Goal: Task Accomplishment & Management: Use online tool/utility

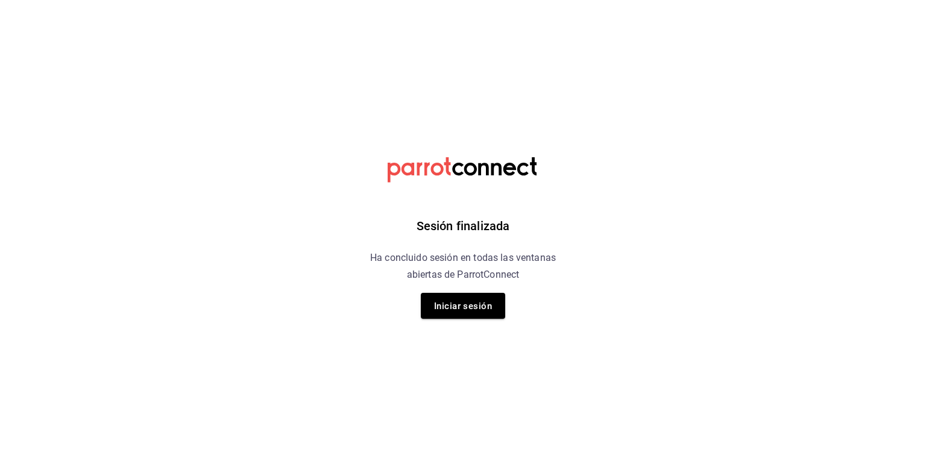
click at [392, 18] on div "Sesión finalizada Ha concluido sesión en todas las ventanas abiertas de ParrotC…" at bounding box center [463, 238] width 304 height 476
click at [472, 299] on font "Iniciar sesión" at bounding box center [463, 306] width 58 height 16
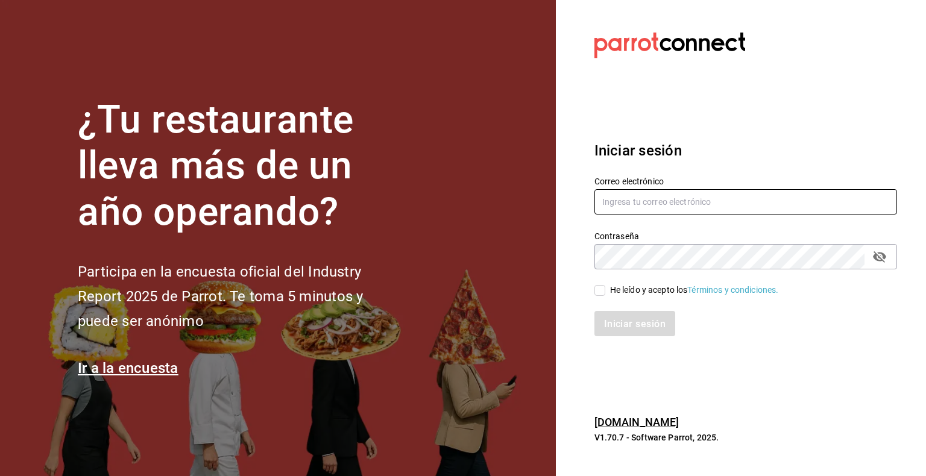
type input "multiuser@pickup.com"
click at [603, 291] on input "He leído y acepto los Términos y condiciones." at bounding box center [599, 290] width 11 height 11
checkbox input "true"
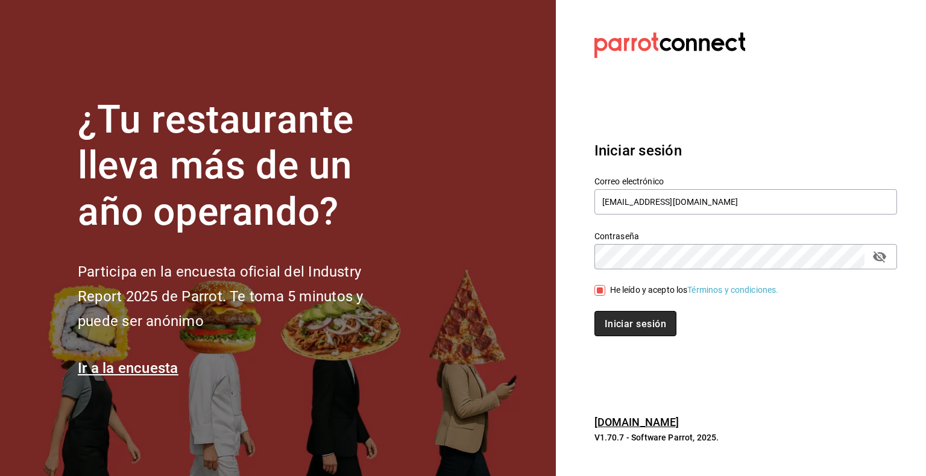
click at [636, 327] on font "Iniciar sesión" at bounding box center [634, 323] width 61 height 11
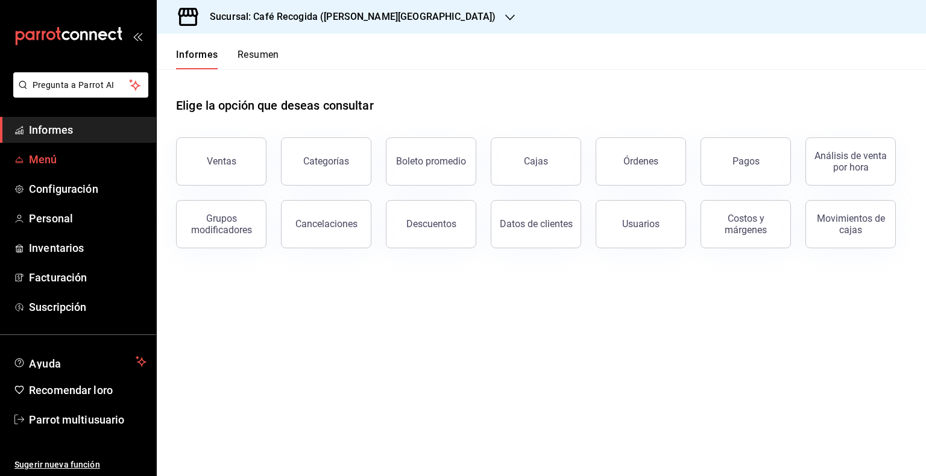
click at [64, 168] on link "Menú" at bounding box center [78, 159] width 156 height 26
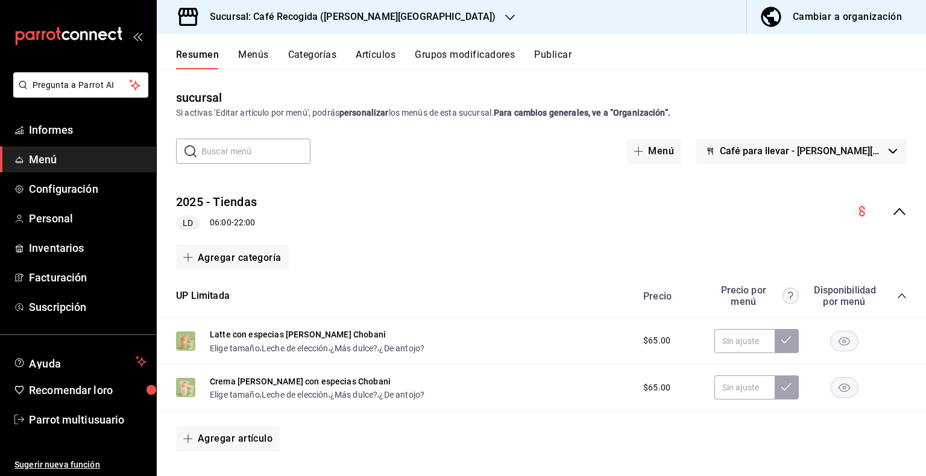
click at [505, 16] on icon "button" at bounding box center [510, 17] width 10 height 6
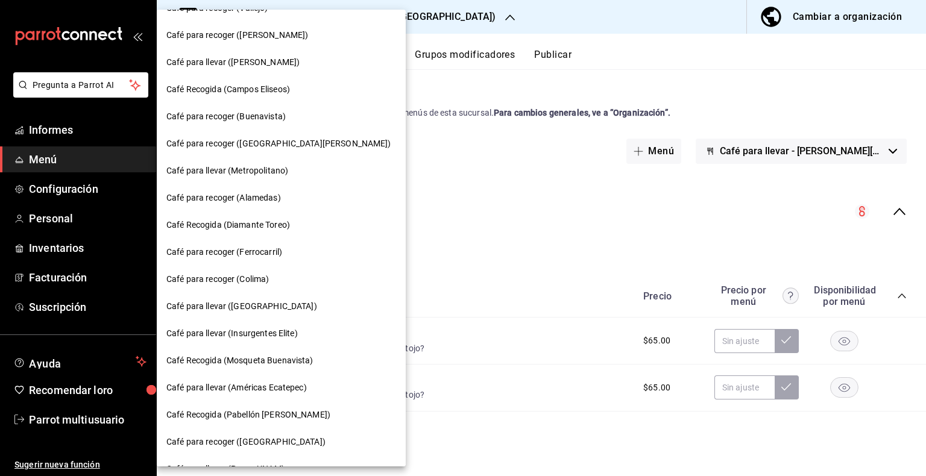
scroll to position [452, 0]
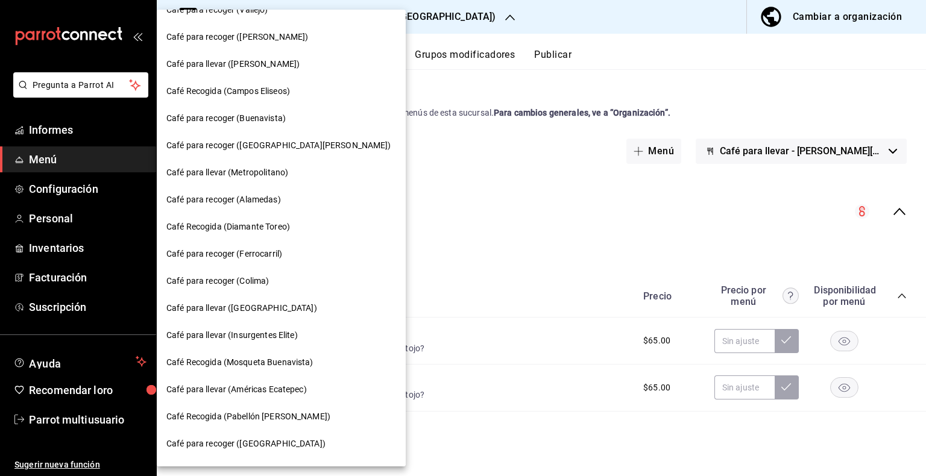
click at [272, 280] on div "Café para recoger (Colima)" at bounding box center [281, 281] width 230 height 13
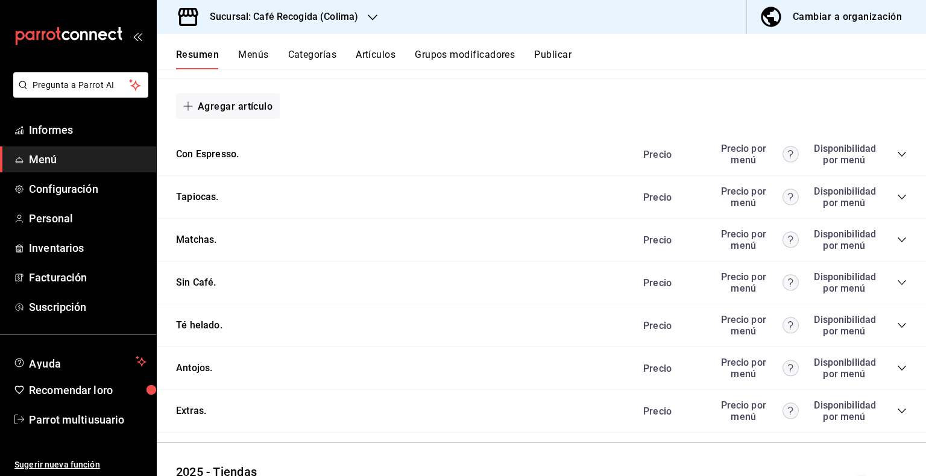
scroll to position [658, 0]
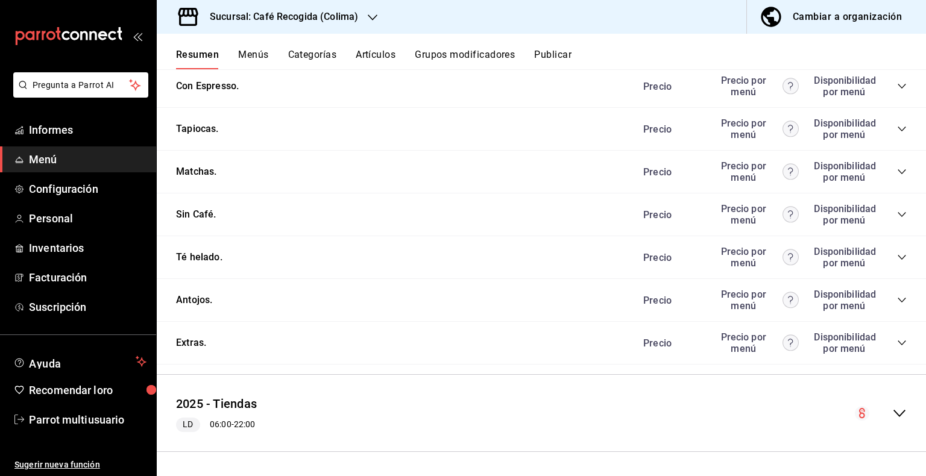
click at [381, 54] on font "Artículos" at bounding box center [376, 54] width 40 height 11
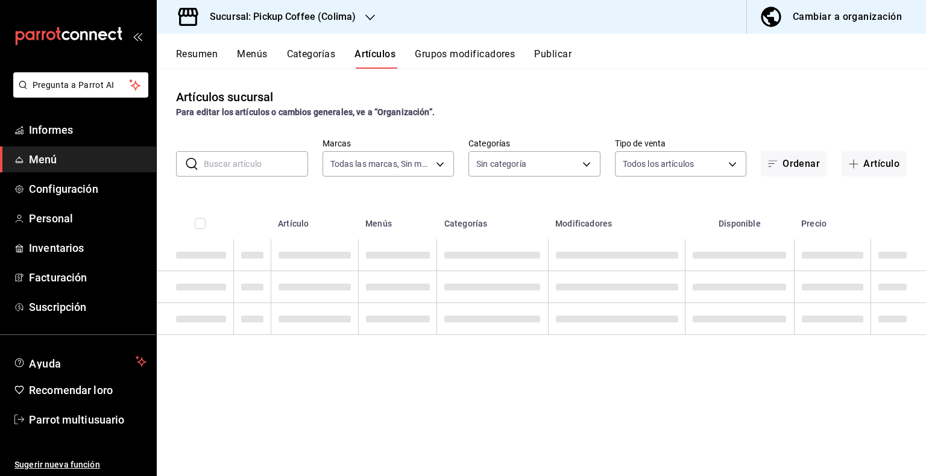
type input "d83f50b4-8f3e-44be-bc23-700135d6ce80,859300f1-5eaf-4a7d-a512-decb7b2d7d6c"
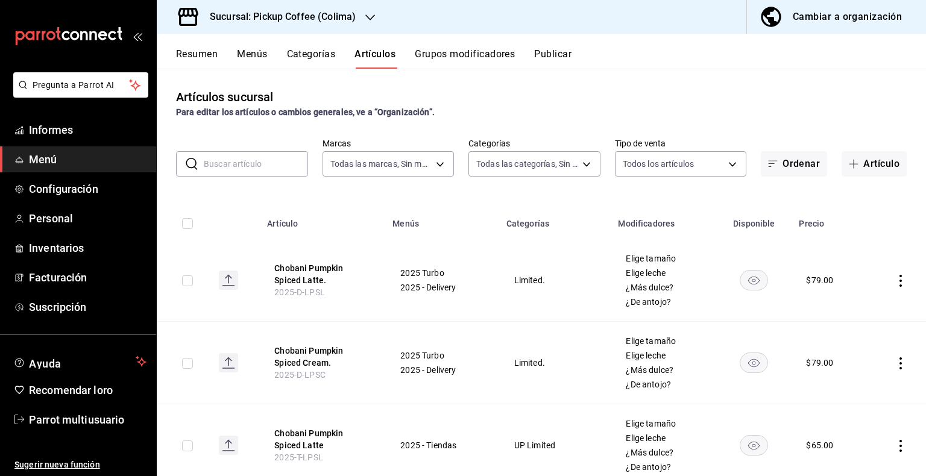
type input "fd89c4c0-3219-4774-a4b1-ed088335ccba,10687800-e84d-4a1b-9b66-2dc72c02489b,5cf77…"
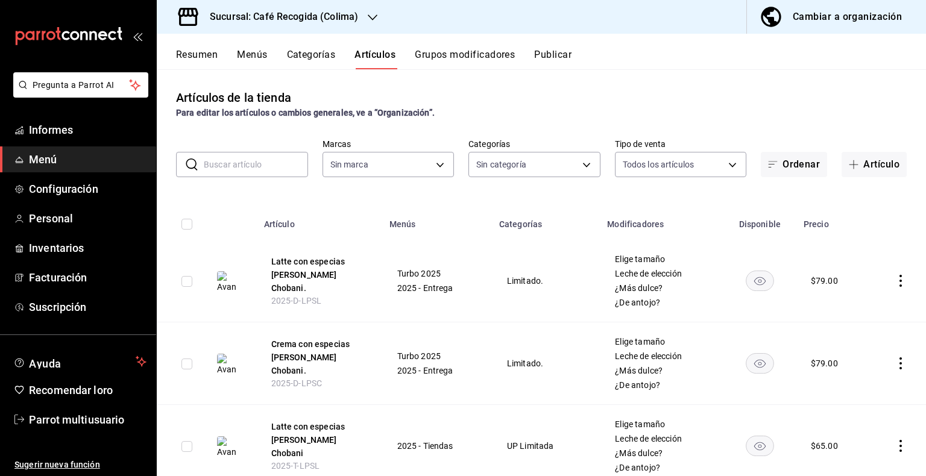
click at [275, 165] on input "text" at bounding box center [256, 164] width 104 height 24
type input "frío Grande"
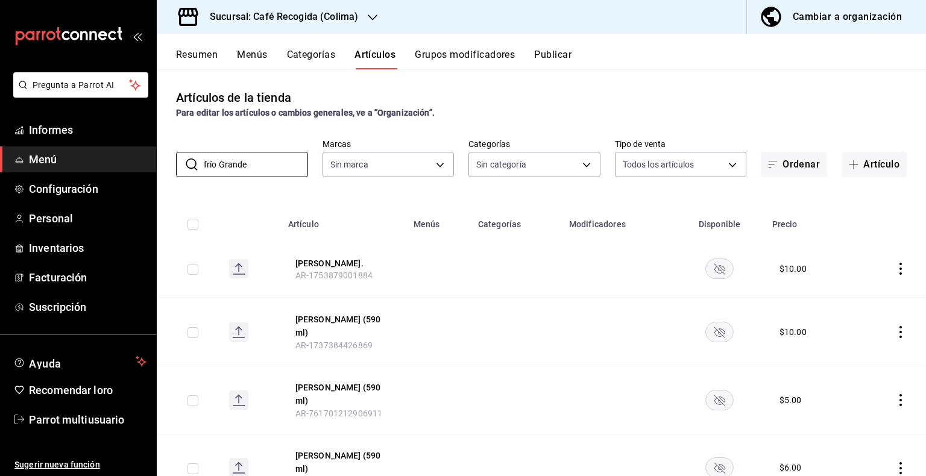
click at [562, 51] on font "Publicar" at bounding box center [552, 54] width 37 height 11
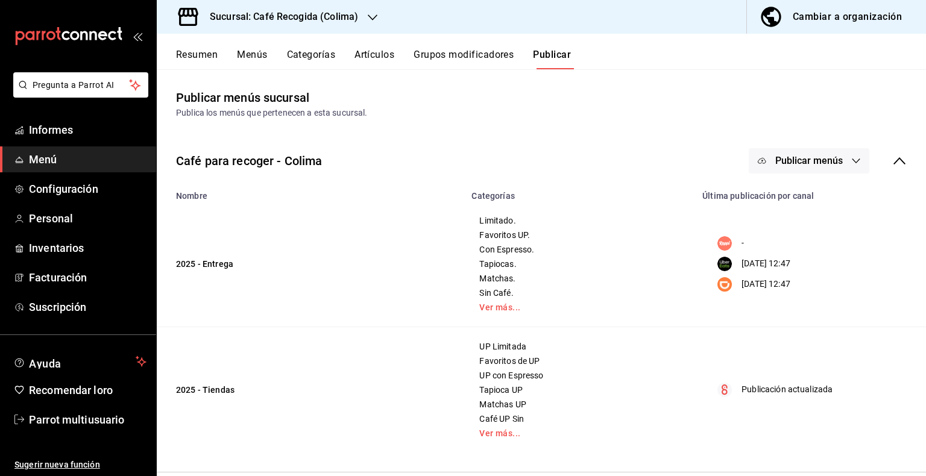
click at [851, 161] on icon "button" at bounding box center [856, 161] width 10 height 10
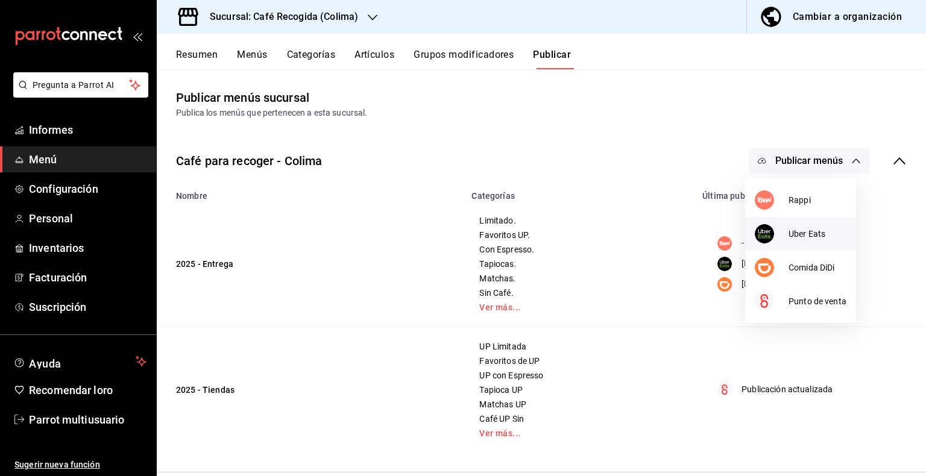
click at [794, 234] on font "Uber Eats" at bounding box center [806, 234] width 37 height 10
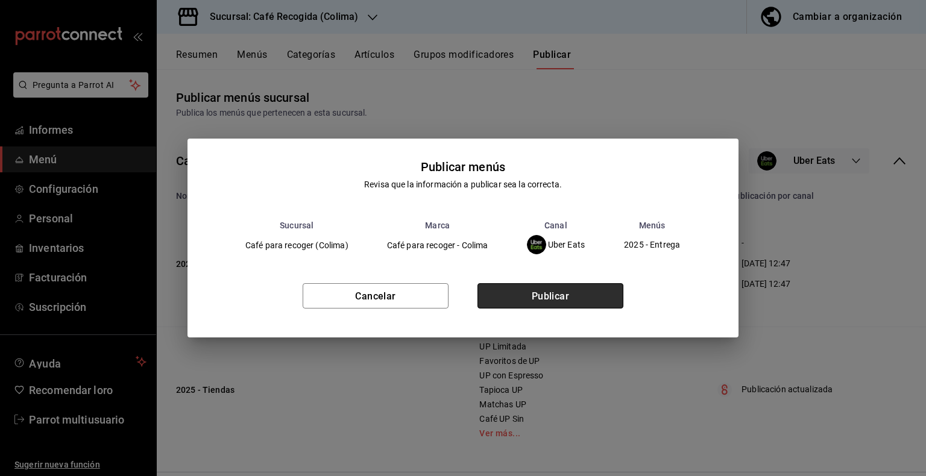
click at [549, 301] on font "Publicar" at bounding box center [551, 295] width 38 height 11
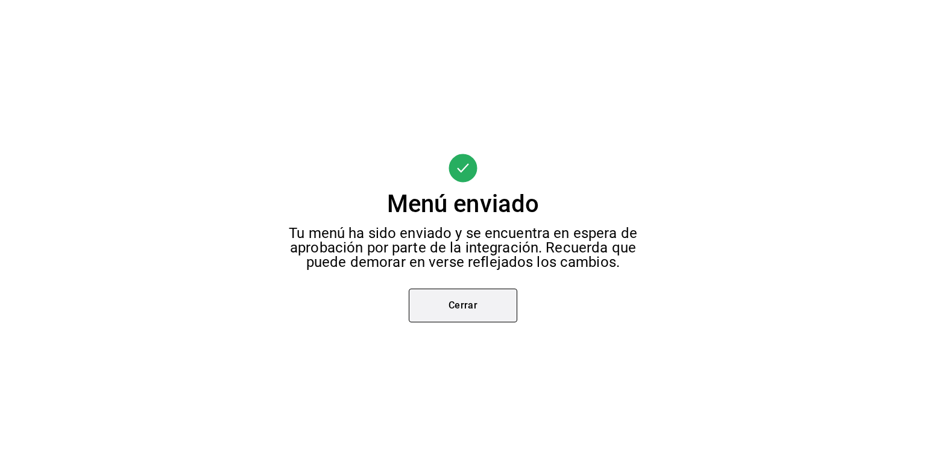
click at [486, 303] on button "Cerrar" at bounding box center [463, 306] width 108 height 34
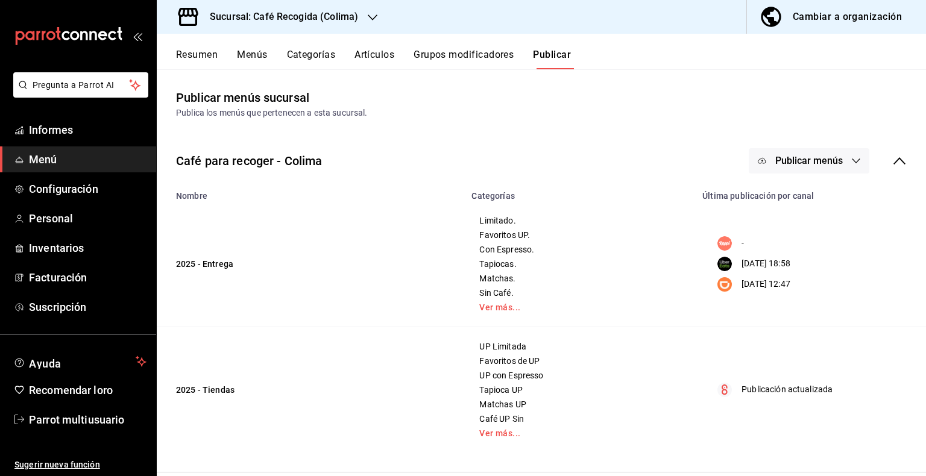
click at [553, 54] on font "Publicar" at bounding box center [552, 54] width 38 height 11
click at [557, 66] on button "Publicar" at bounding box center [552, 58] width 38 height 21
click at [556, 60] on font "Publicar" at bounding box center [552, 54] width 38 height 13
click at [556, 57] on font "Publicar" at bounding box center [552, 54] width 38 height 11
click at [536, 57] on font "Publicar" at bounding box center [552, 54] width 38 height 11
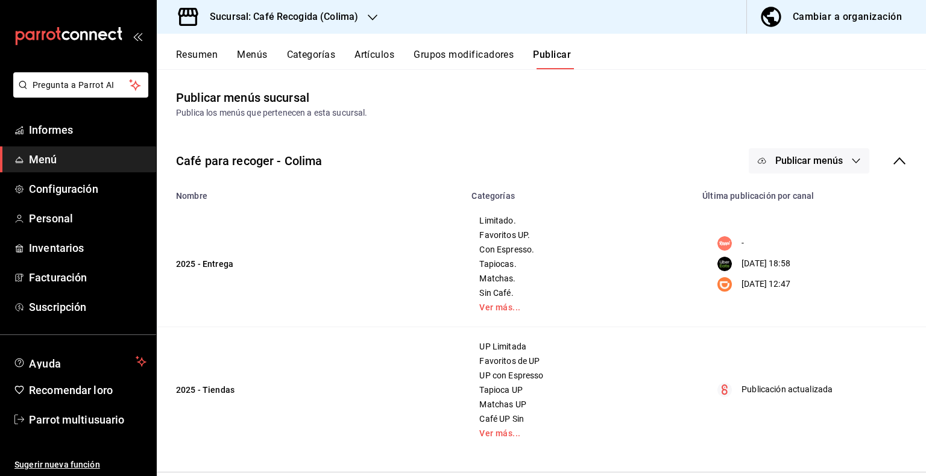
click at [853, 159] on button "Publicar menús" at bounding box center [808, 160] width 121 height 25
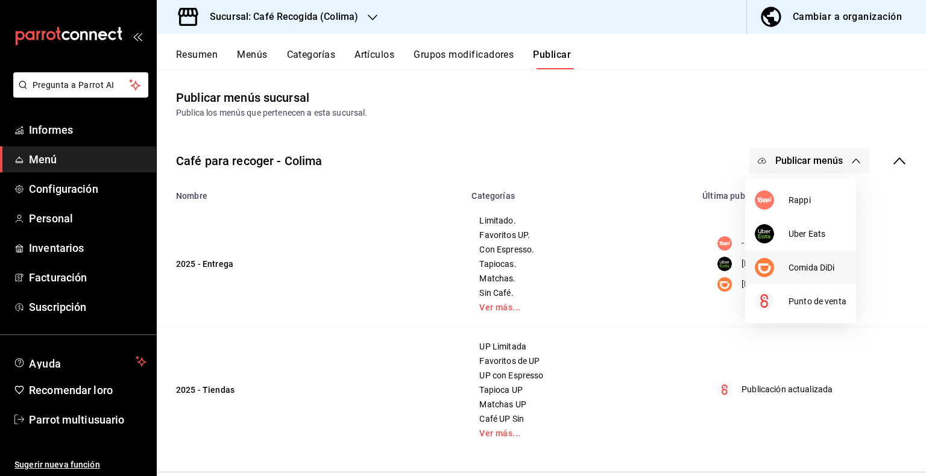
click at [805, 264] on font "Comida DiDi" at bounding box center [811, 268] width 46 height 10
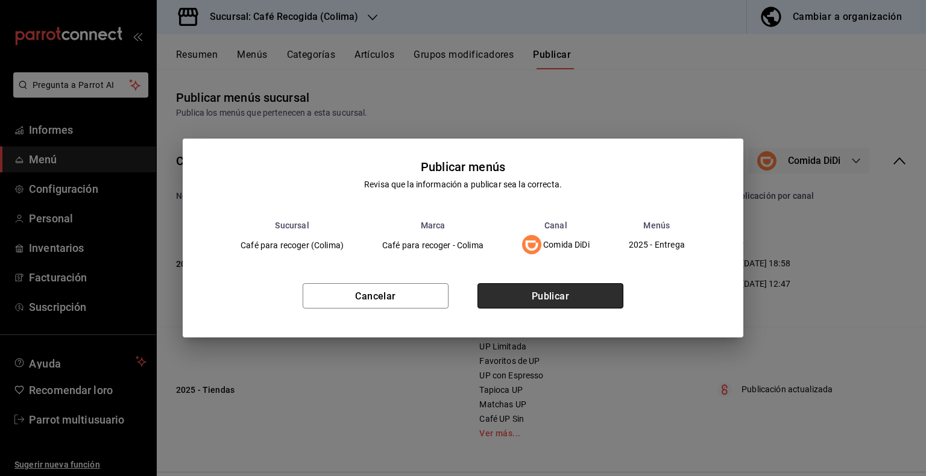
click at [578, 296] on button "Publicar" at bounding box center [550, 295] width 146 height 25
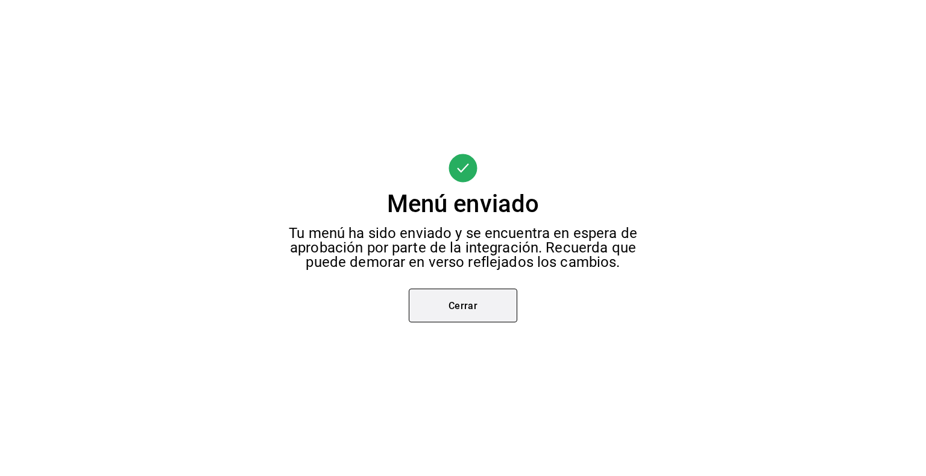
click at [469, 313] on button "Cerrar" at bounding box center [463, 306] width 108 height 34
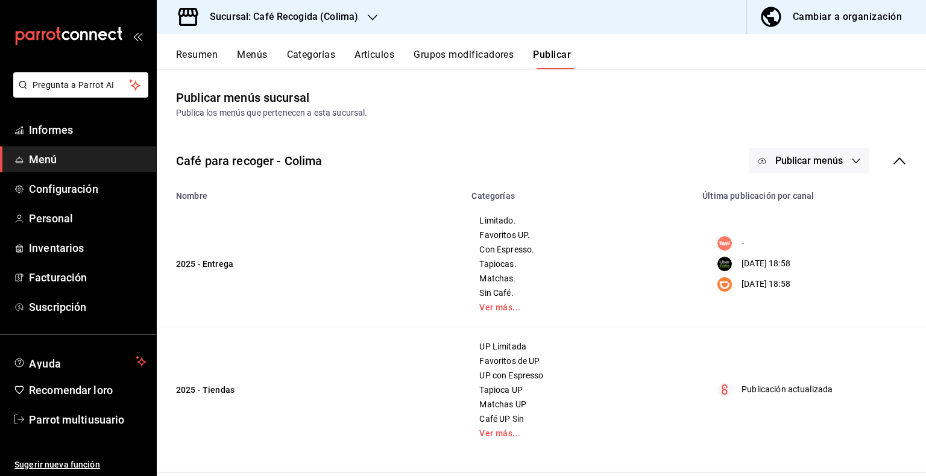
click at [854, 1] on button "Cambiar a organización" at bounding box center [831, 17] width 169 height 34
